Goal: Task Accomplishment & Management: Manage account settings

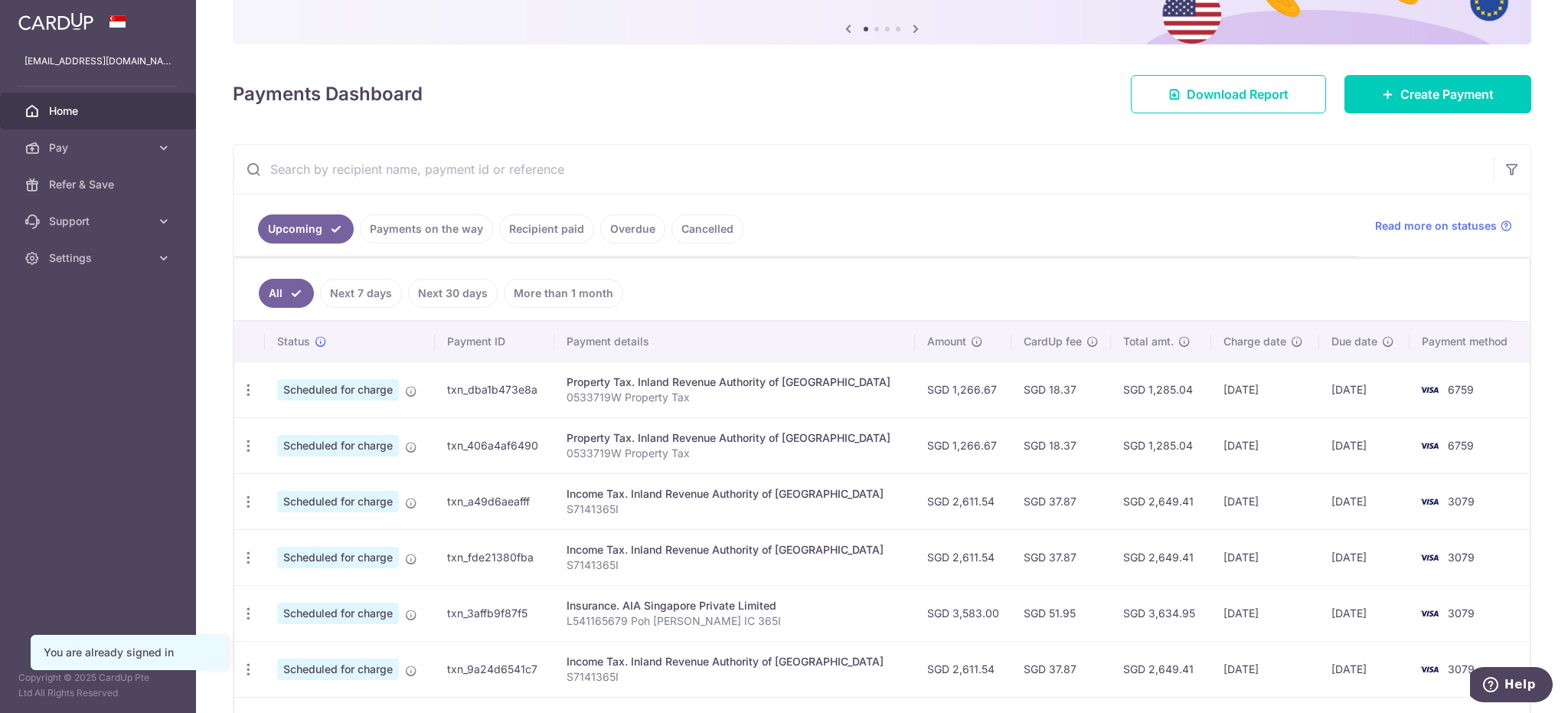
scroll to position [153, 0]
click at [416, 230] on link "Payments on the way" at bounding box center [426, 228] width 133 height 30
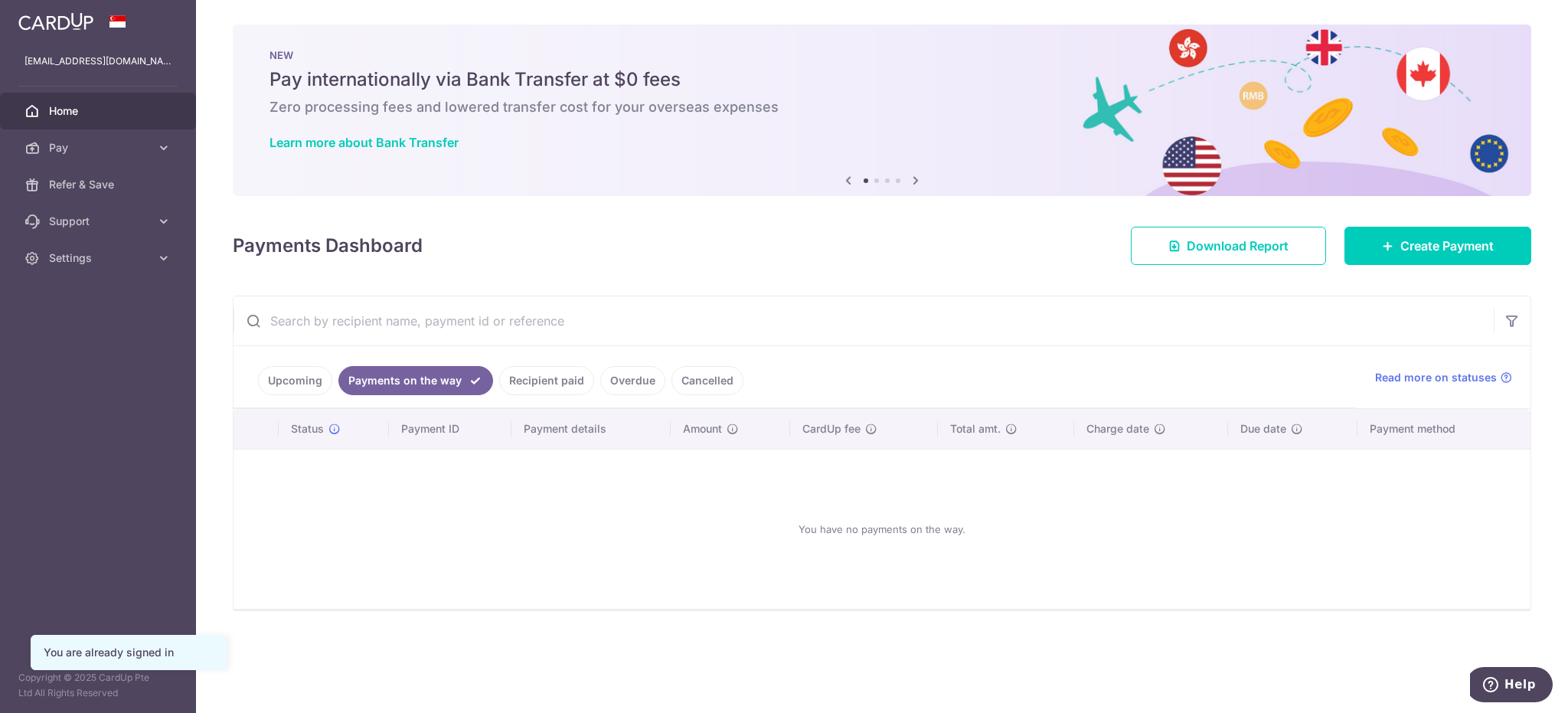
click at [296, 383] on link "Upcoming" at bounding box center [295, 381] width 75 height 30
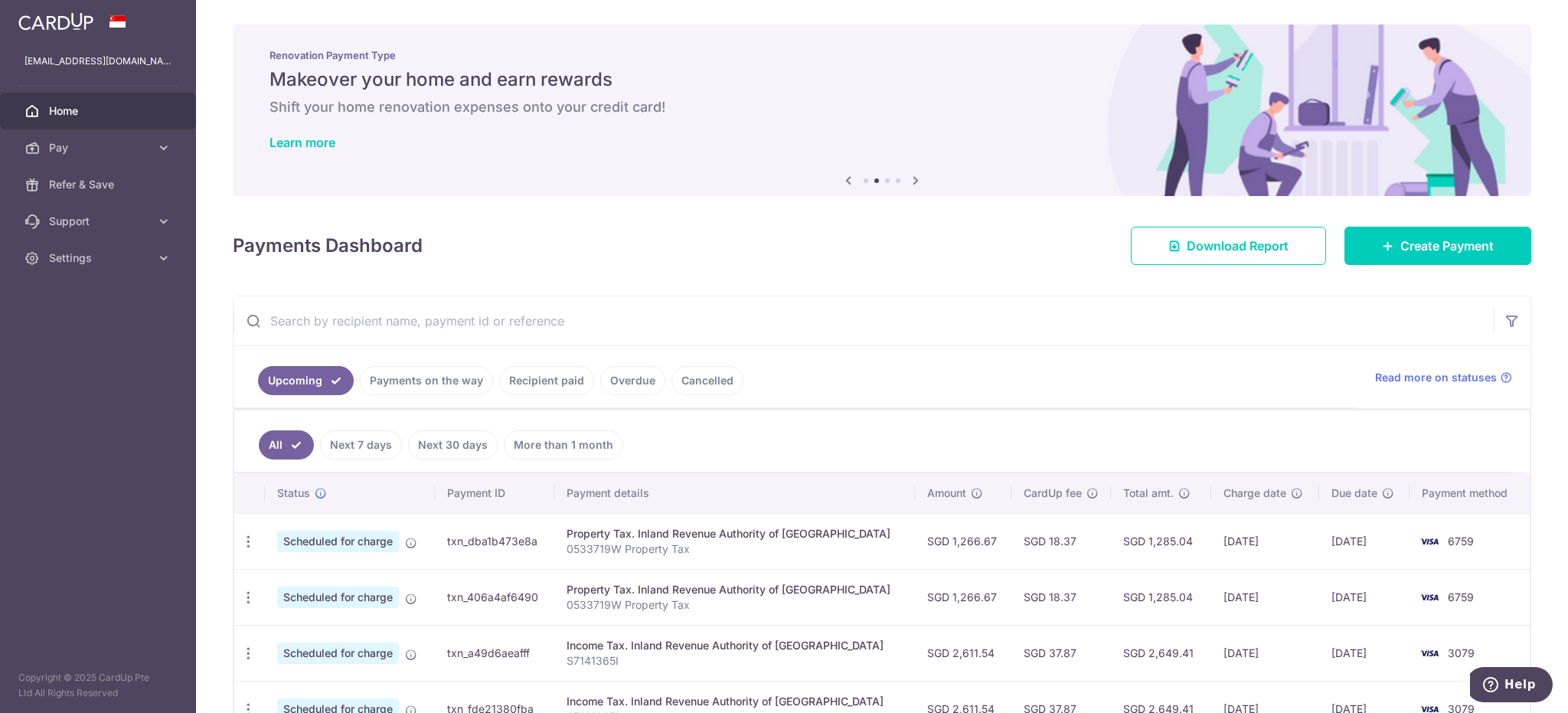
scroll to position [153, 0]
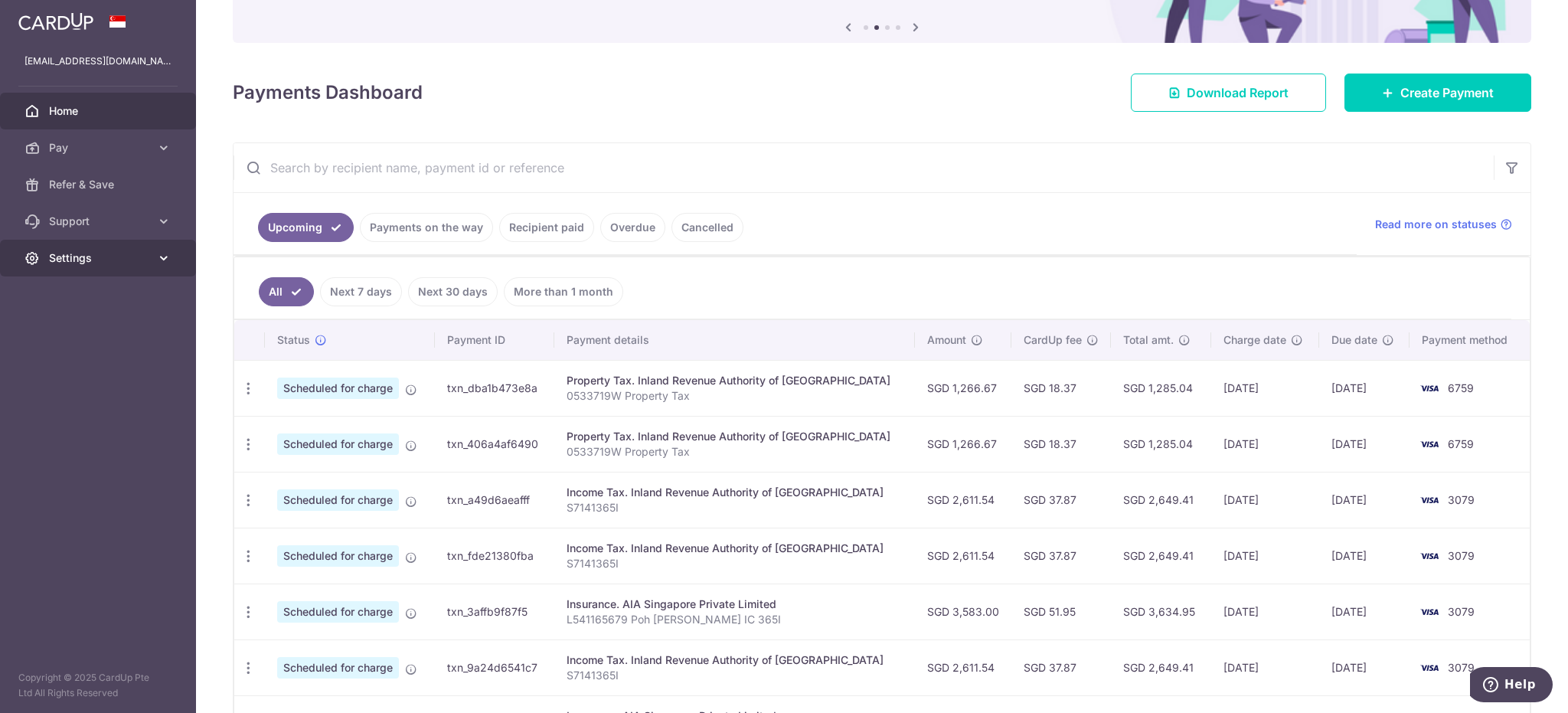
click at [115, 256] on span "Settings" at bounding box center [100, 257] width 101 height 16
click at [84, 331] on span "Logout" at bounding box center [100, 331] width 101 height 16
